Goal: Task Accomplishment & Management: Complete application form

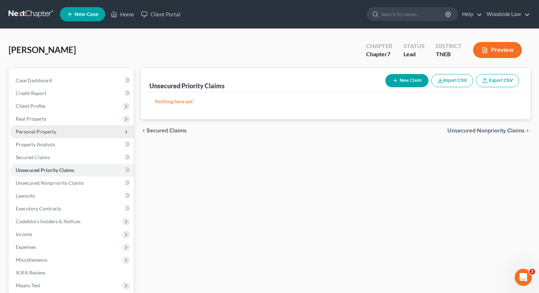
click at [33, 130] on span "Personal Property" at bounding box center [36, 132] width 41 height 6
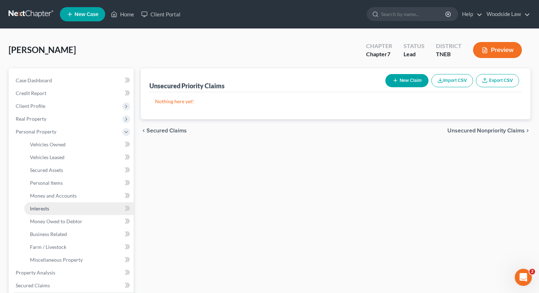
click at [47, 206] on span "Interests" at bounding box center [39, 209] width 19 height 6
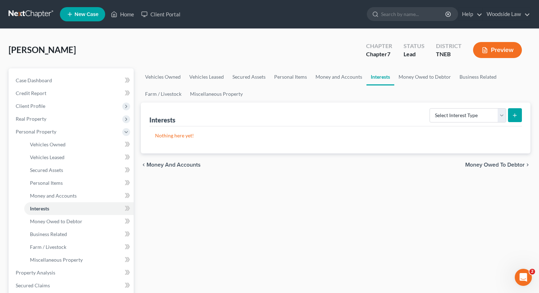
click at [162, 164] on span "Money and Accounts" at bounding box center [173, 165] width 54 height 6
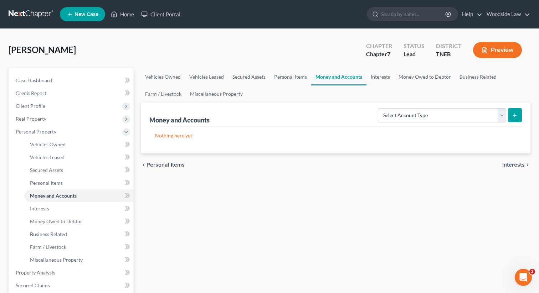
click at [513, 165] on span "Interests" at bounding box center [513, 165] width 22 height 6
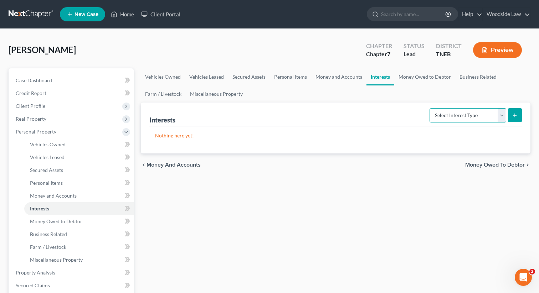
click at [493, 113] on select "Select Interest Type 401K Annuity Bond Education IRA Government Bond Government…" at bounding box center [467, 115] width 77 height 14
select select "unincorporated_business"
click at [430, 108] on select "Select Interest Type 401K Annuity Bond Education IRA Government Bond Government…" at bounding box center [467, 115] width 77 height 14
click at [519, 112] on button "submit" at bounding box center [515, 115] width 14 height 14
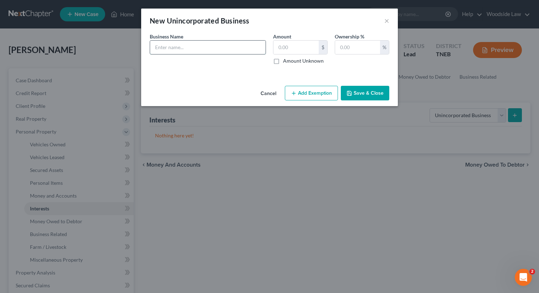
click at [222, 49] on input "text" at bounding box center [207, 48] width 115 height 14
type input "Hard [PERSON_NAME] Handyman"
type input "0"
click at [283, 61] on label "Amount Unknown" at bounding box center [303, 60] width 41 height 7
click at [286, 61] on input "Amount Unknown" at bounding box center [288, 59] width 5 height 5
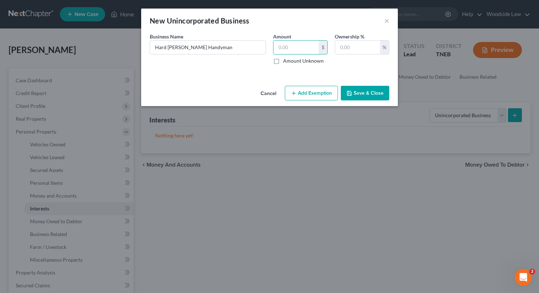
checkbox input "true"
click at [343, 48] on input "text" at bounding box center [357, 48] width 45 height 14
type input "100"
click at [380, 95] on button "Save & Close" at bounding box center [365, 93] width 48 height 15
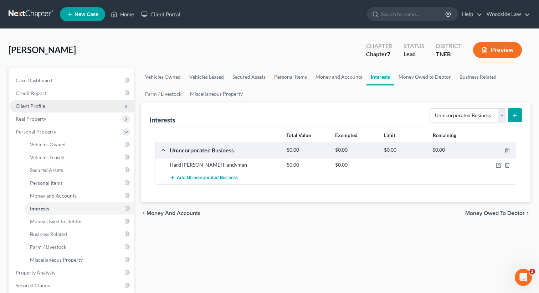
click at [40, 105] on span "Client Profile" at bounding box center [31, 106] width 30 height 6
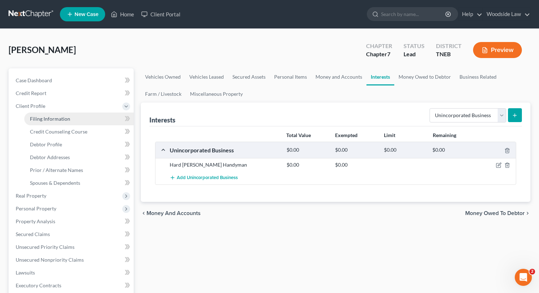
click at [47, 121] on span "Filing Information" at bounding box center [50, 119] width 40 height 6
select select "1"
select select "0"
select select "44"
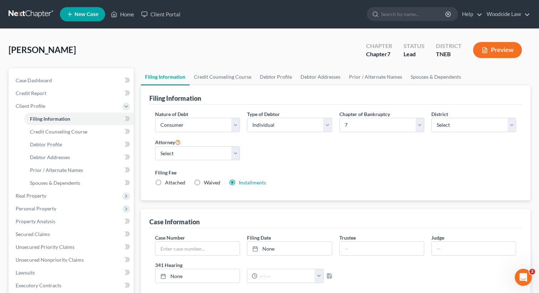
scroll to position [197, 0]
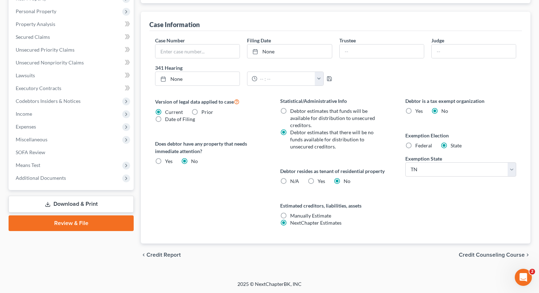
click at [482, 254] on span "Credit Counseling Course" at bounding box center [491, 255] width 66 height 6
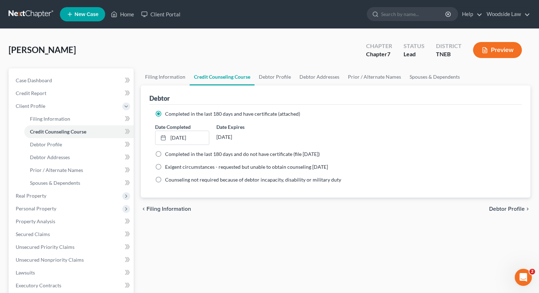
click at [495, 209] on span "Debtor Profile" at bounding box center [507, 209] width 36 height 6
select select "1"
select select "3"
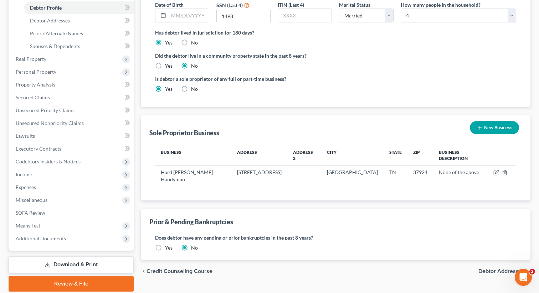
scroll to position [162, 0]
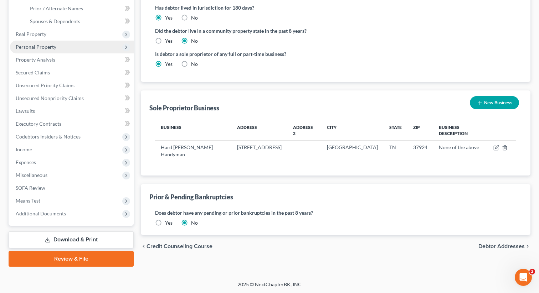
click at [38, 46] on span "Personal Property" at bounding box center [36, 47] width 41 height 6
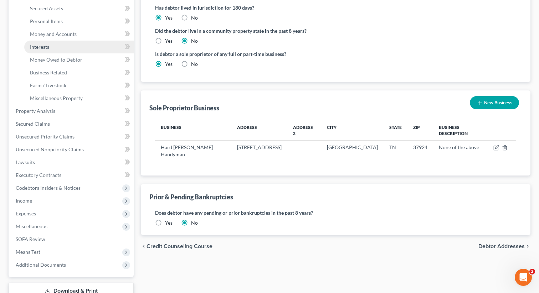
click at [47, 50] on link "Interests" at bounding box center [78, 47] width 109 height 13
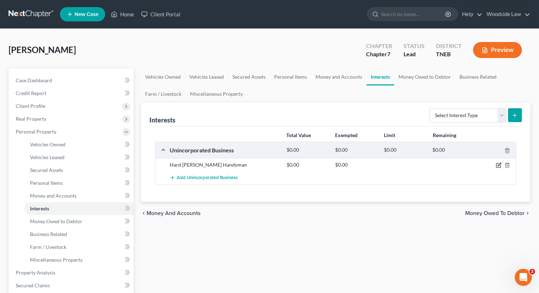
click at [497, 166] on icon "button" at bounding box center [499, 165] width 6 height 6
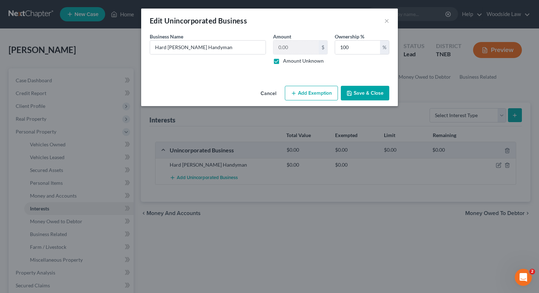
click at [365, 93] on button "Save & Close" at bounding box center [365, 93] width 48 height 15
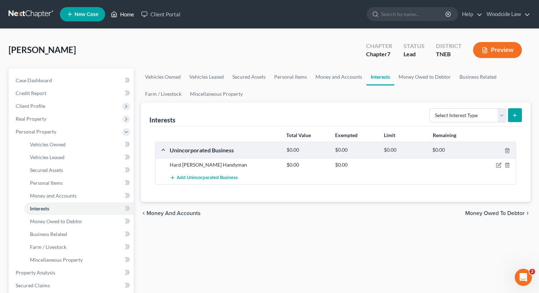
click at [129, 13] on link "Home" at bounding box center [122, 14] width 30 height 13
